Goal: Navigation & Orientation: Find specific page/section

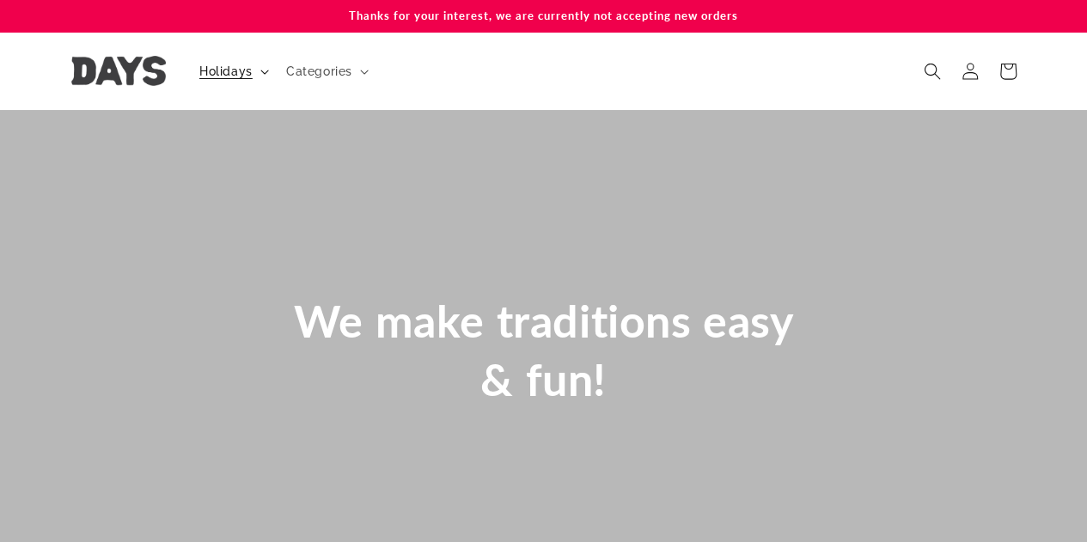
click at [246, 71] on span "Holidays" at bounding box center [225, 71] width 53 height 15
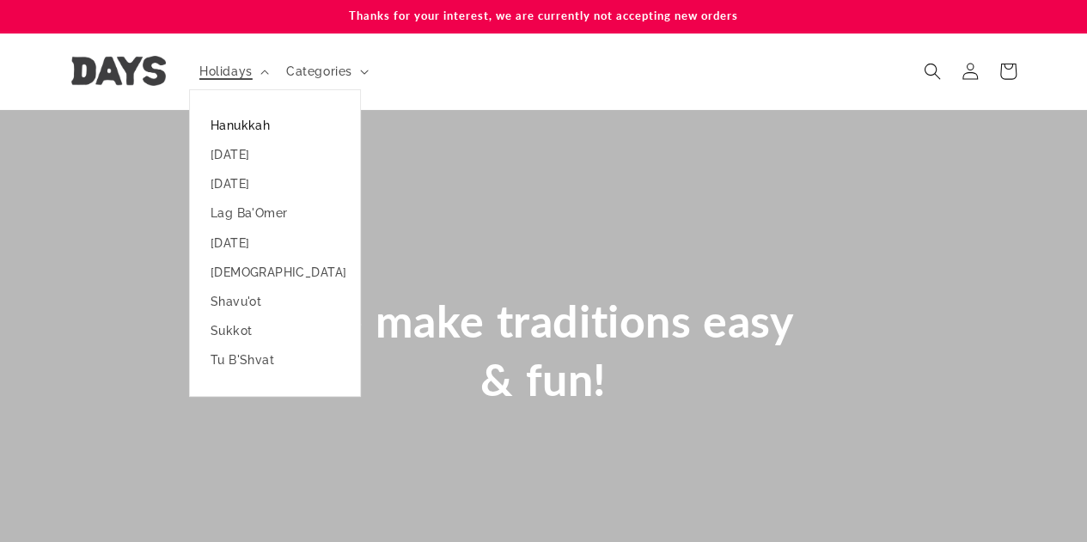
click at [247, 123] on link "Hanukkah" at bounding box center [275, 125] width 170 height 29
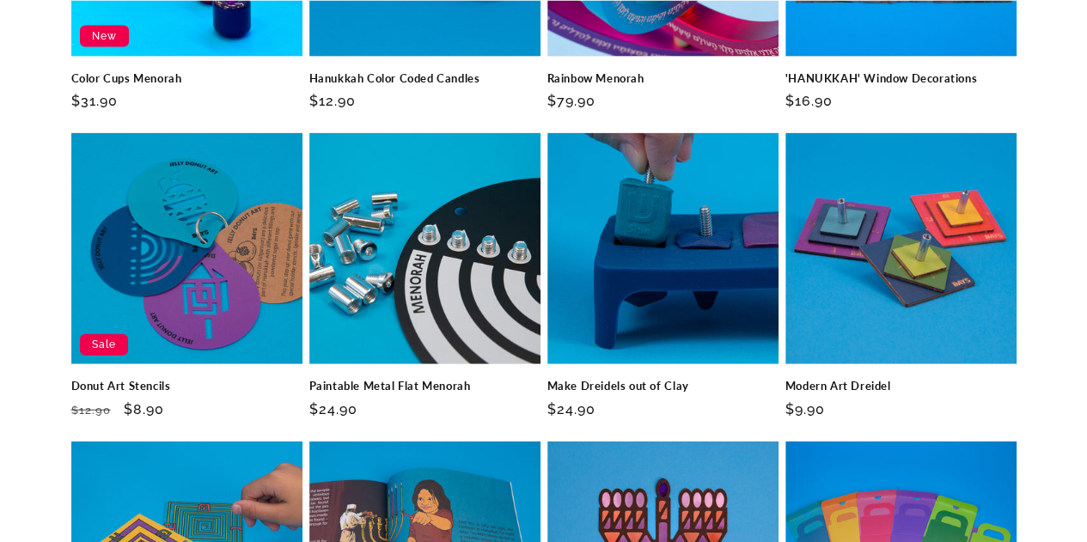
scroll to position [1956, 0]
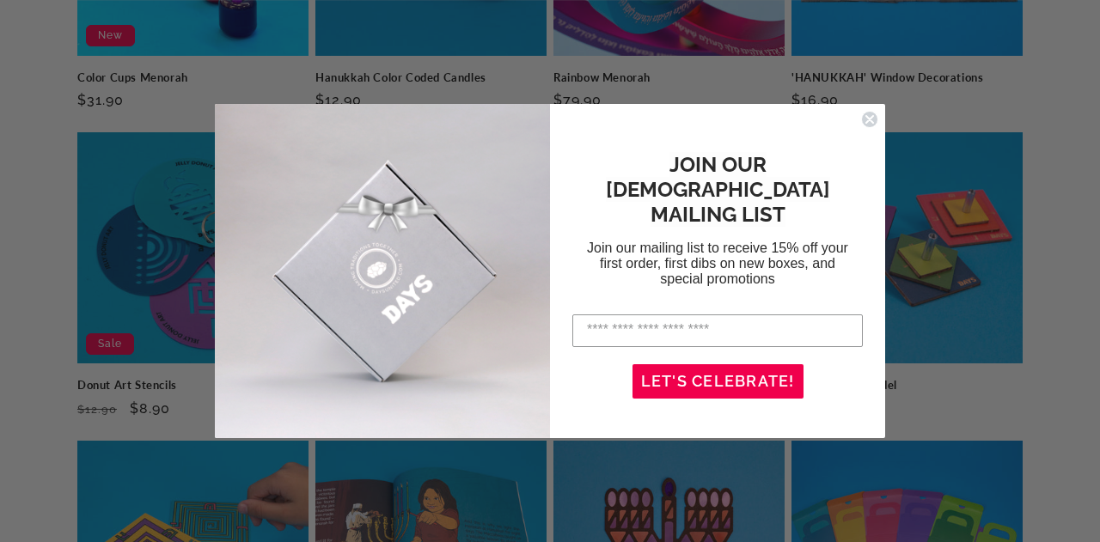
click at [866, 109] on form "JOIN OUR [DEMOGRAPHIC_DATA] MAILING LIST Join our mailing list to receive 15% o…" at bounding box center [550, 271] width 670 height 335
click at [874, 122] on circle "Close dialog" at bounding box center [870, 119] width 16 height 16
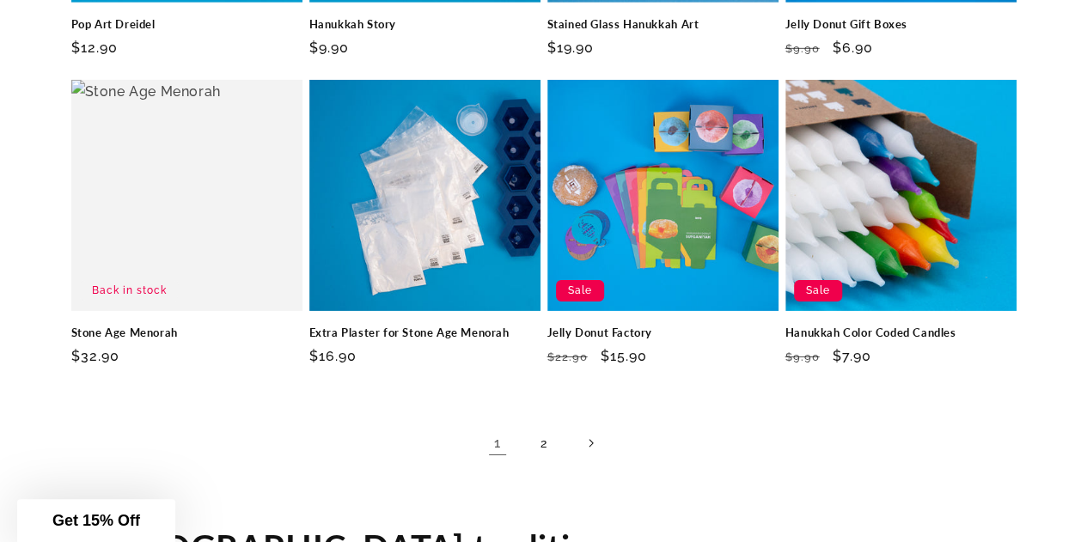
scroll to position [2627, 0]
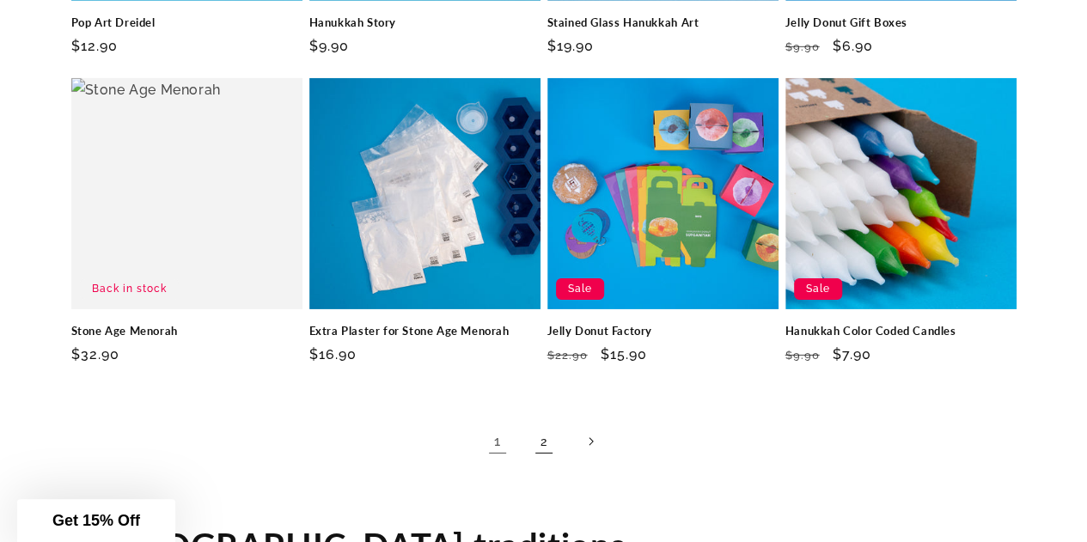
click at [545, 423] on link "2" at bounding box center [544, 442] width 38 height 38
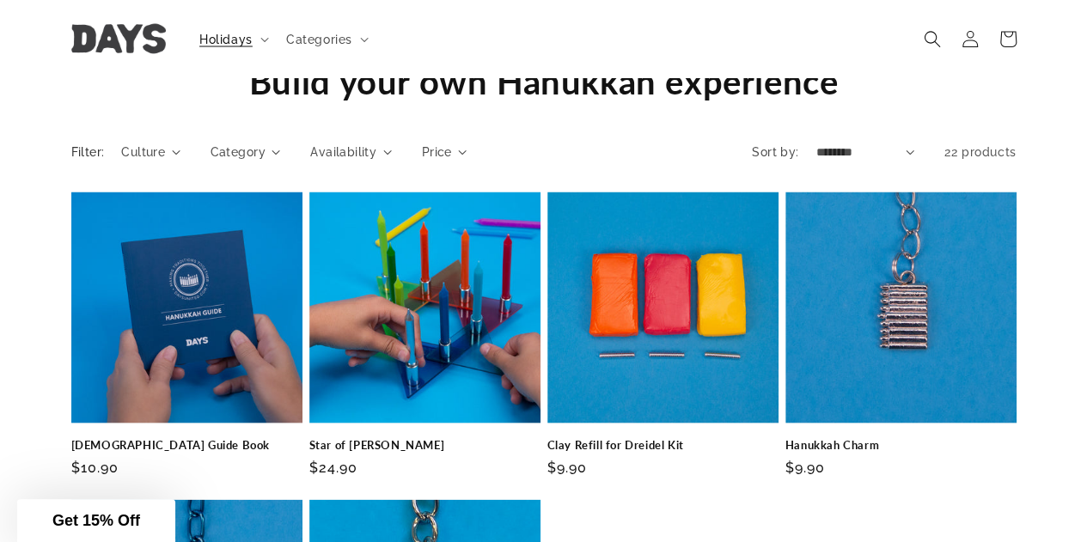
scroll to position [1588, 0]
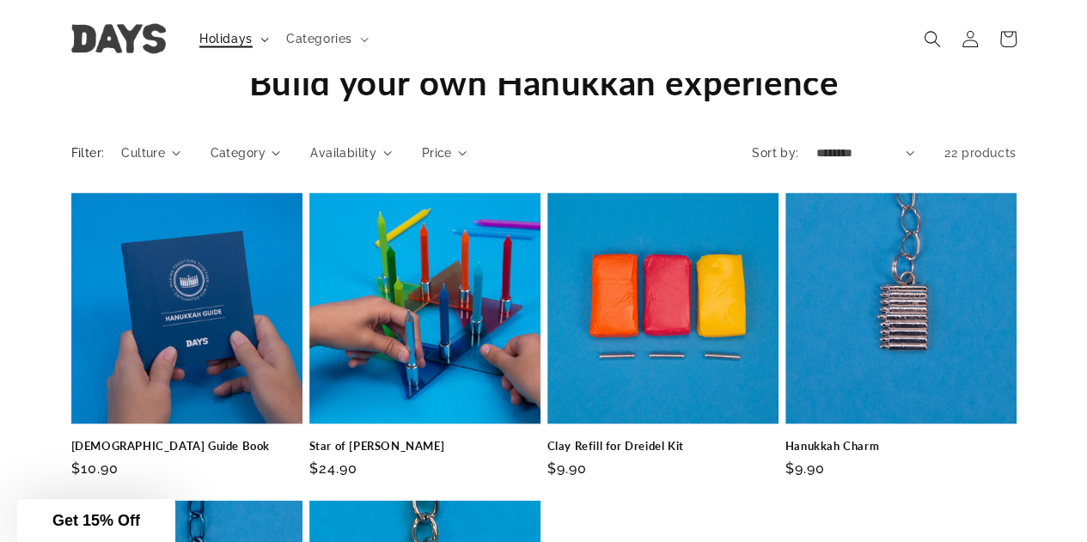
click at [237, 32] on span "Holidays" at bounding box center [225, 38] width 53 height 15
